Goal: Transaction & Acquisition: Purchase product/service

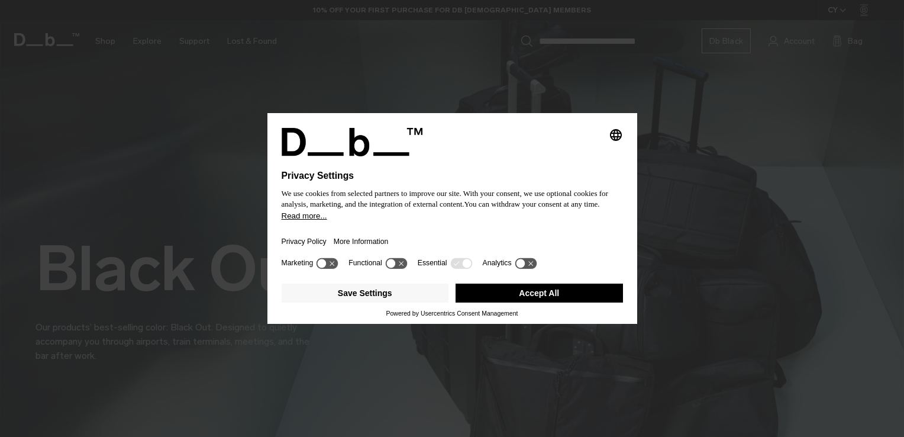
click at [526, 290] on button "Accept All" at bounding box center [538, 292] width 167 height 19
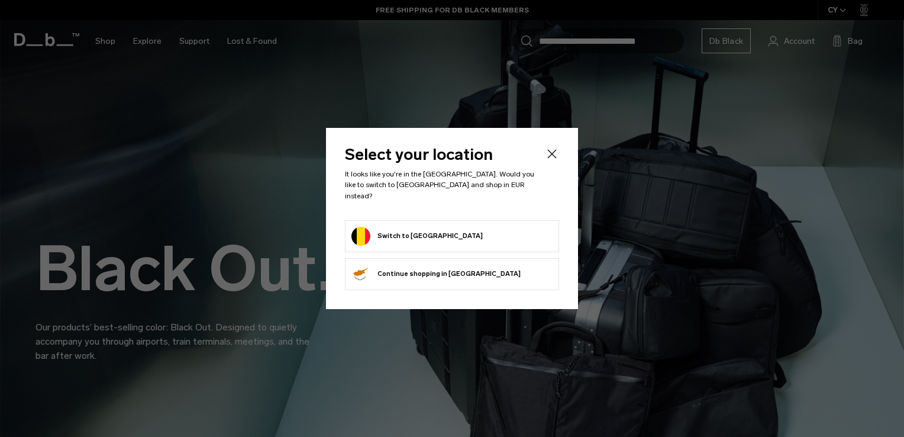
click at [421, 231] on button "Switch to [GEOGRAPHIC_DATA]" at bounding box center [416, 236] width 131 height 19
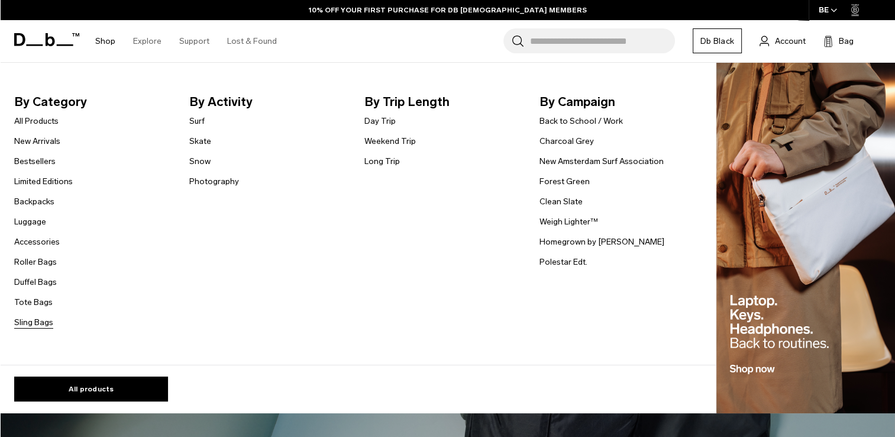
click at [32, 328] on link "Sling Bags" at bounding box center [33, 322] width 39 height 12
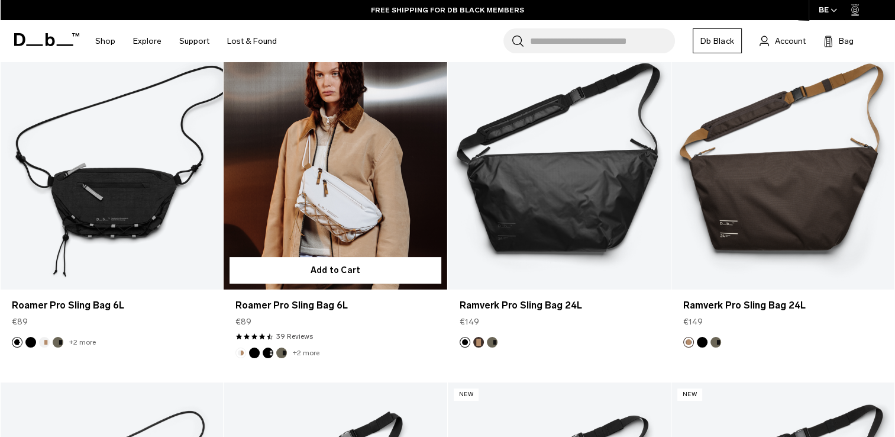
scroll to position [237, 0]
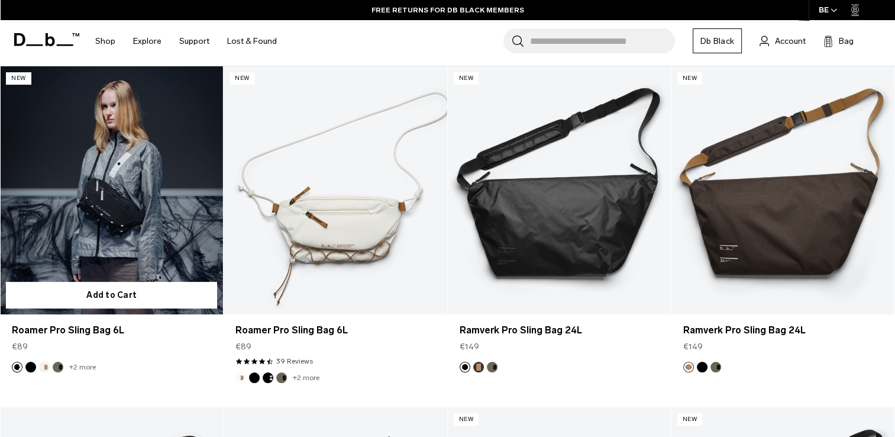
click at [95, 209] on link "Roamer Pro Sling Bag 6L" at bounding box center [111, 190] width 223 height 248
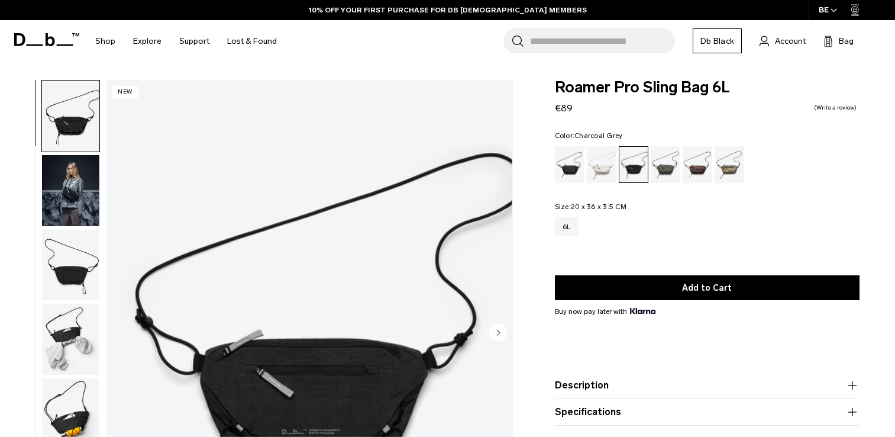
scroll to position [118, 0]
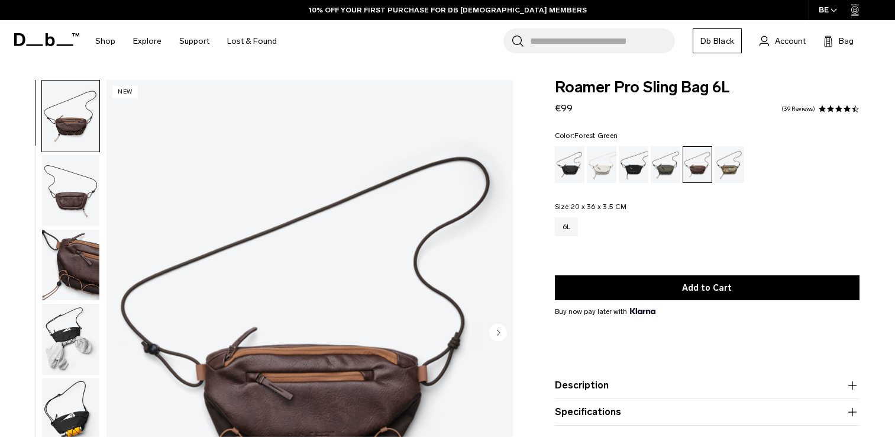
scroll to position [118, 0]
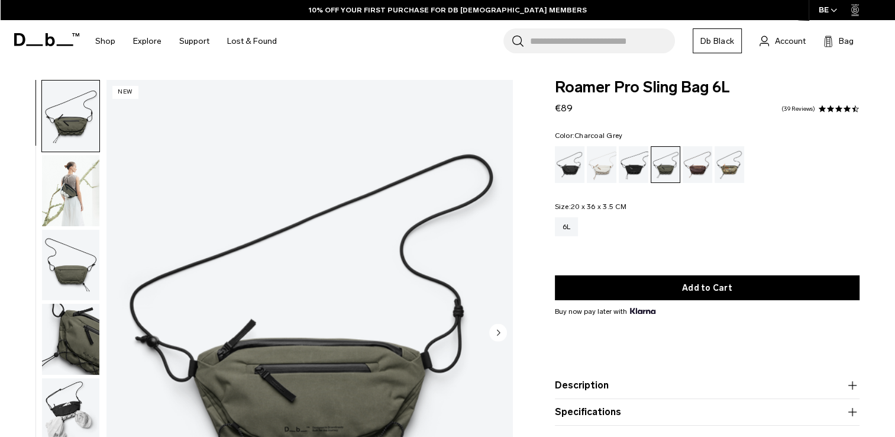
click at [632, 167] on div "Charcoal Grey" at bounding box center [634, 164] width 30 height 37
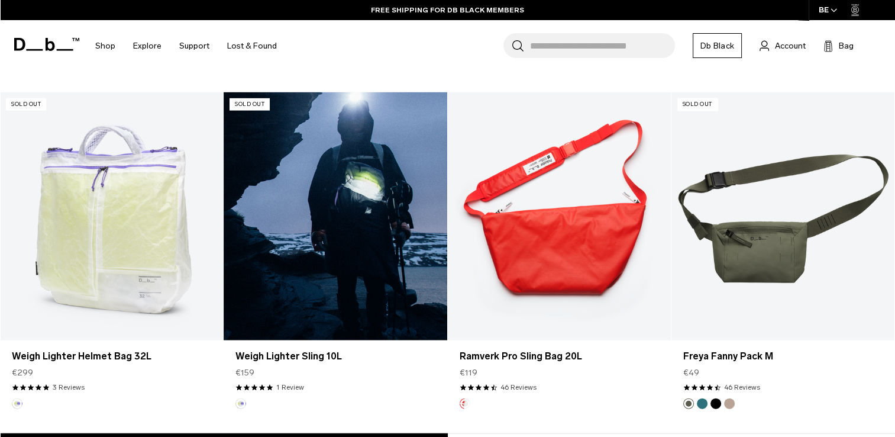
scroll to position [2611, 0]
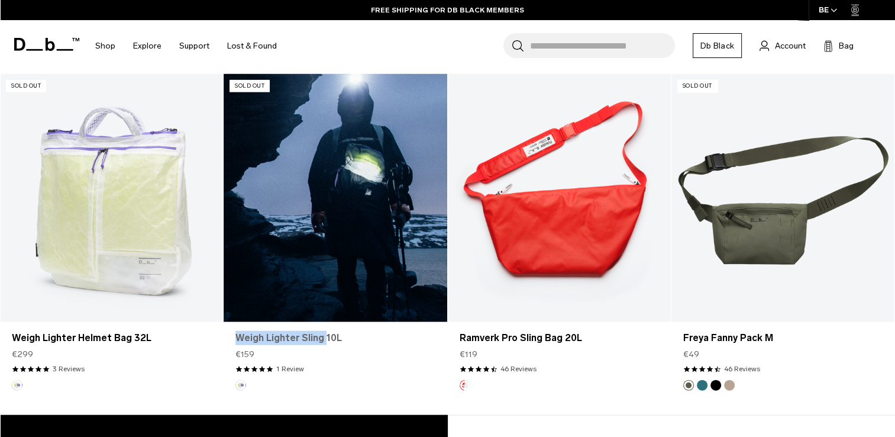
drag, startPoint x: 234, startPoint y: 334, endPoint x: 322, endPoint y: 340, distance: 87.7
click at [322, 340] on div "Weigh Lighter Sling 10L €159 5.0 star rating 1 Review" at bounding box center [335, 351] width 223 height 58
copy link "Weigh Lighter Sling"
